Goal: Information Seeking & Learning: Learn about a topic

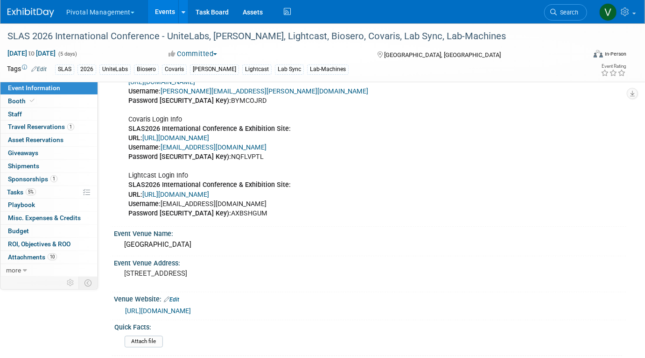
click at [154, 10] on link "Events" at bounding box center [165, 11] width 34 height 23
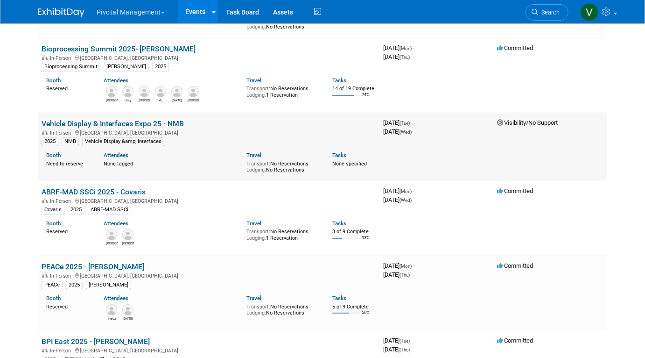
scroll to position [131, 0]
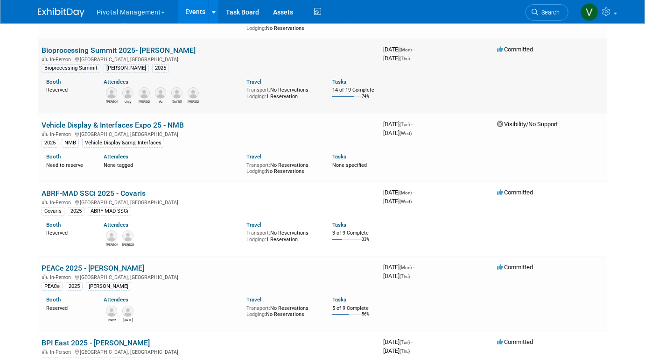
click at [71, 51] on link "Bioprocessing Summit 2025- [PERSON_NAME]" at bounding box center [119, 50] width 154 height 9
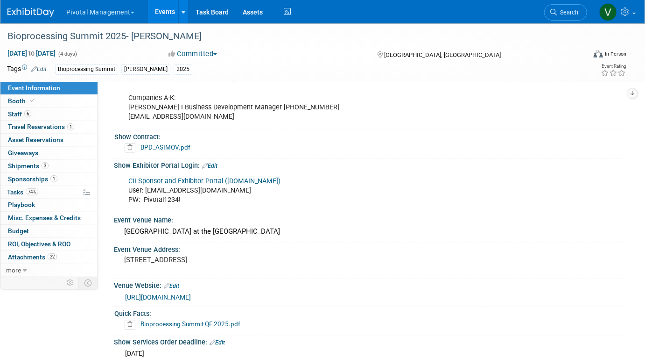
scroll to position [752, 0]
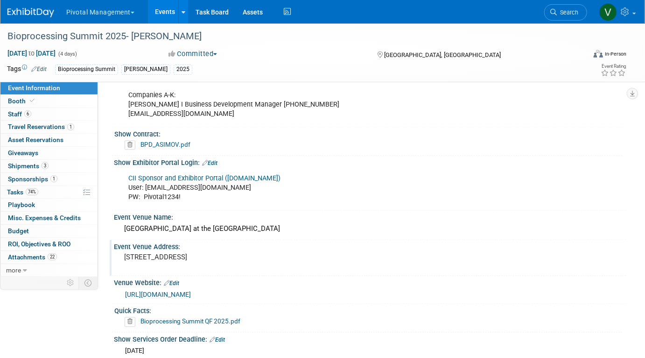
drag, startPoint x: 124, startPoint y: 255, endPoint x: 188, endPoint y: 264, distance: 64.6
click at [188, 261] on pre "450 Summer Street, Boston, MA 02210" at bounding box center [220, 257] width 193 height 8
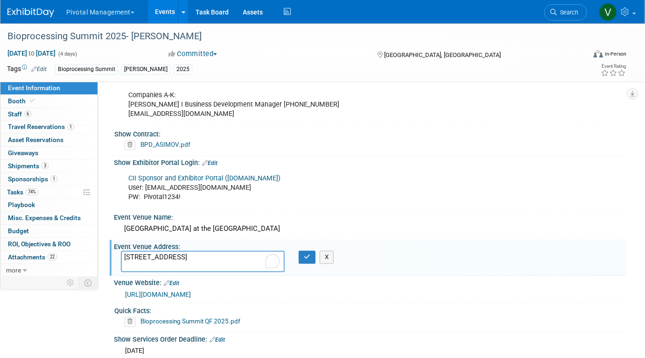
click at [191, 262] on textarea "450 Summer Street, Boston, MA 02210" at bounding box center [203, 261] width 164 height 21
click at [129, 254] on textarea "450 Summer Street, Boston, MA 02210" at bounding box center [203, 261] width 164 height 21
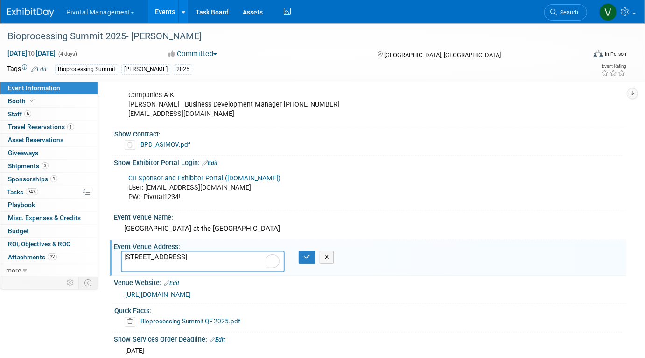
drag, startPoint x: 125, startPoint y: 254, endPoint x: 185, endPoint y: 268, distance: 62.3
click at [185, 268] on textarea "450 Summer Street, Boston, MA 02210" at bounding box center [203, 261] width 164 height 21
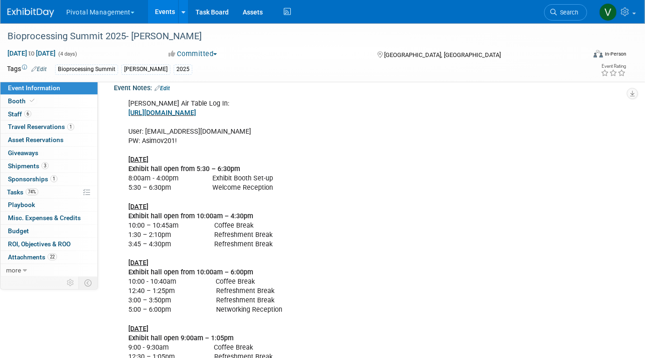
scroll to position [1778, 0]
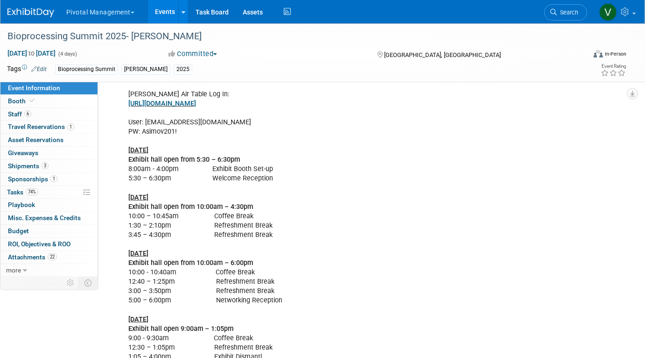
click at [159, 15] on link "Events" at bounding box center [165, 11] width 34 height 23
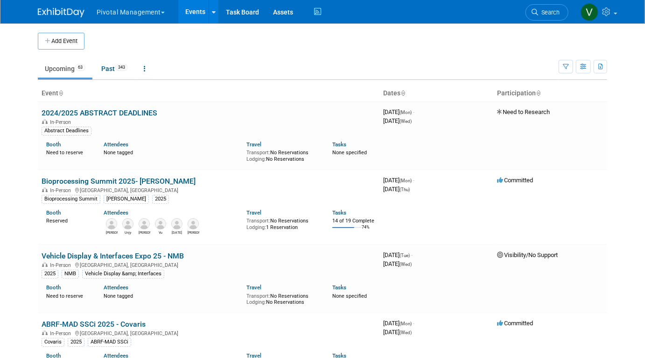
scroll to position [1107, 0]
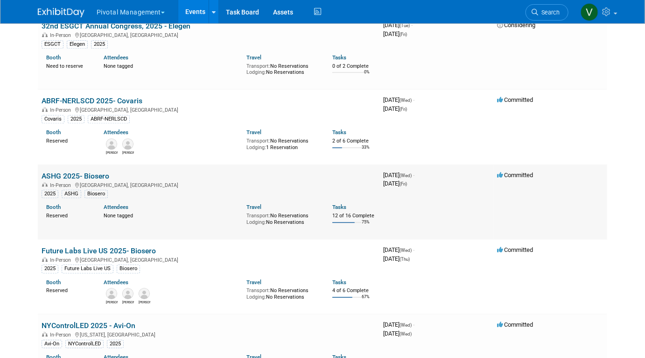
click at [76, 176] on link "ASHG 2025- Biosero" at bounding box center [76, 175] width 68 height 9
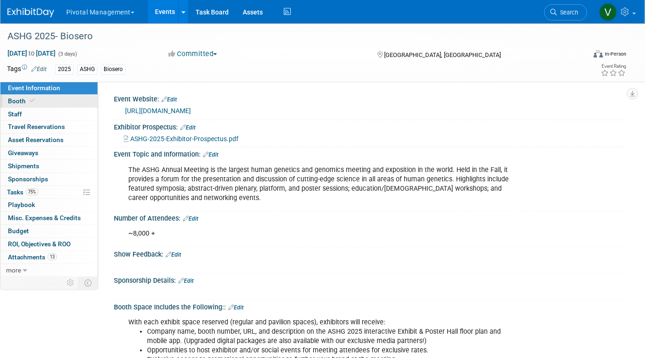
click at [51, 98] on link "Booth" at bounding box center [48, 101] width 97 height 13
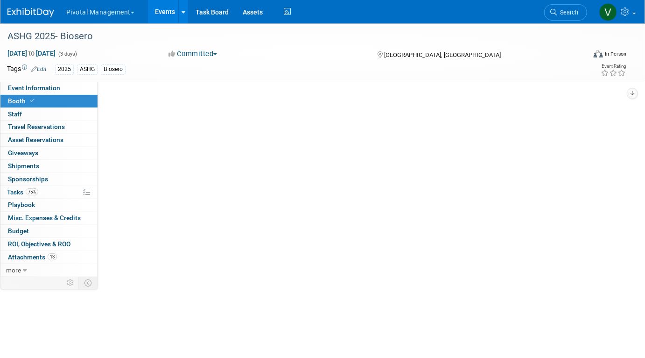
select select "Yes"
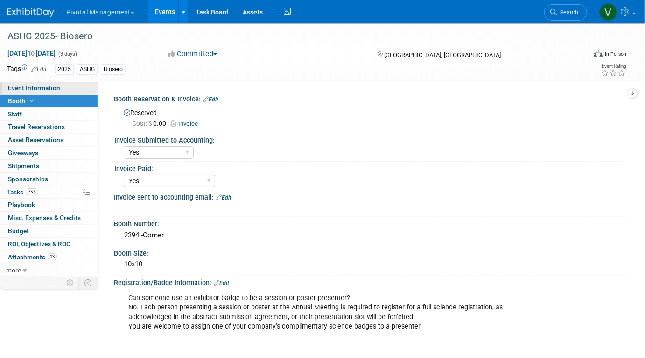
click at [46, 89] on span "Event Information" at bounding box center [34, 87] width 52 height 7
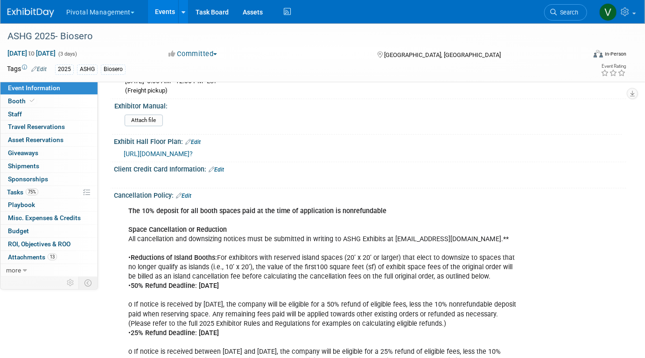
scroll to position [1312, 0]
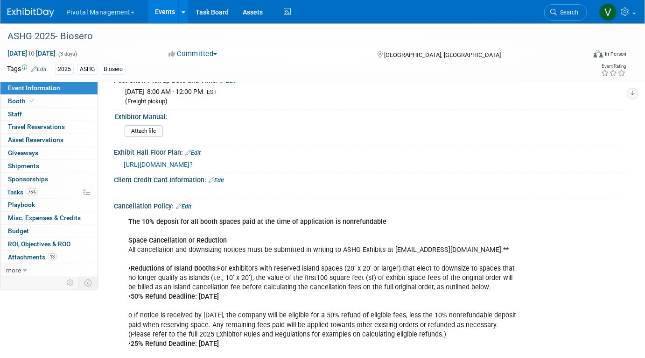
click at [193, 161] on span "[URL][DOMAIN_NAME]?" at bounding box center [158, 164] width 69 height 7
